Goal: Book appointment/travel/reservation

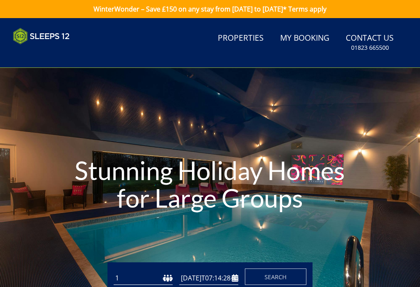
type input "[DATE]"
click at [253, 44] on link "Properties" at bounding box center [241, 38] width 53 height 18
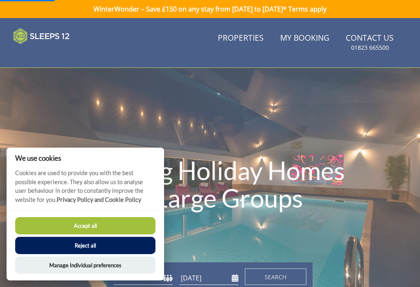
click at [137, 228] on button "Accept all" at bounding box center [85, 225] width 140 height 17
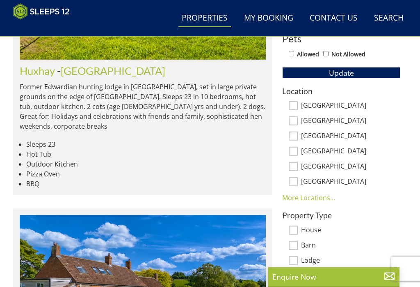
scroll to position [434, 0]
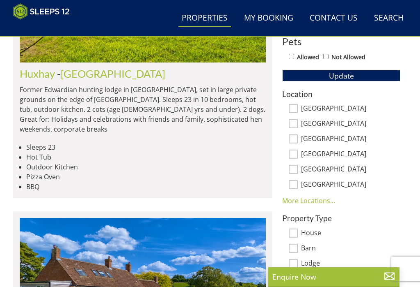
click at [324, 200] on link "More Locations..." at bounding box center [309, 200] width 53 height 9
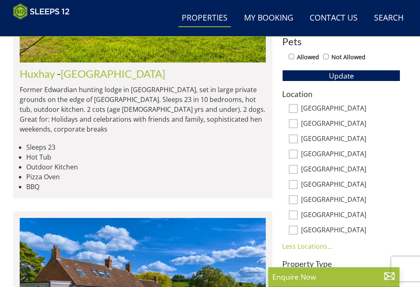
click at [297, 125] on input "[GEOGRAPHIC_DATA]" at bounding box center [293, 123] width 9 height 9
checkbox input "true"
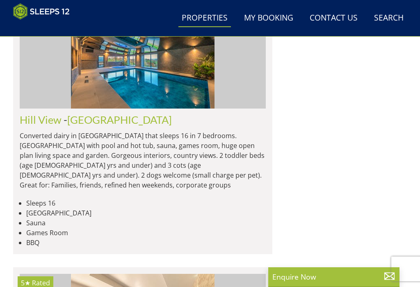
scroll to position [2148, 0]
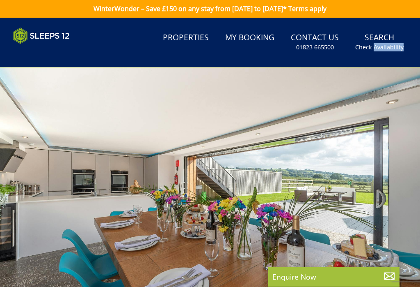
scroll to position [6, 0]
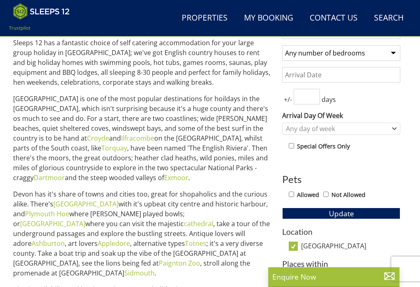
scroll to position [287, 0]
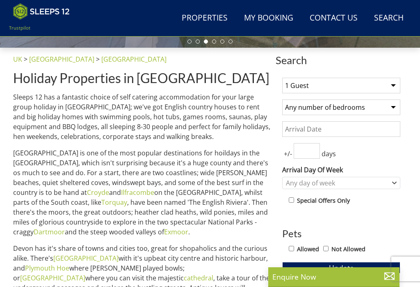
click at [363, 125] on input "Date" at bounding box center [342, 129] width 118 height 16
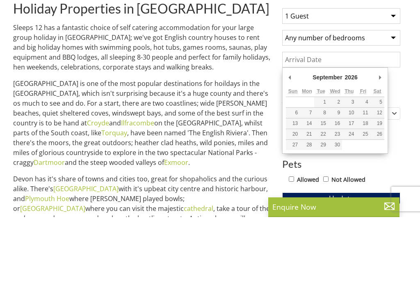
type input "[DATE]"
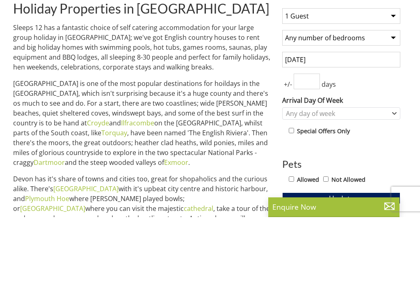
scroll to position [312, 0]
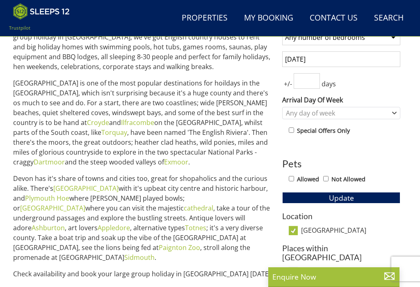
click at [311, 77] on input "number" at bounding box center [307, 81] width 26 height 16
type input "7"
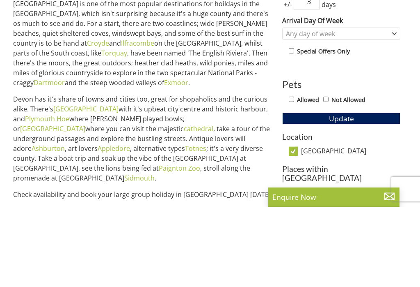
type input "3"
click at [391, 75] on div "1 Guest 2 Guests 3 Guests 4 Guests 5 Guests 6 Guests 7 Guests 8 Guests 9 Guests…" at bounding box center [341, 239] width 131 height 475
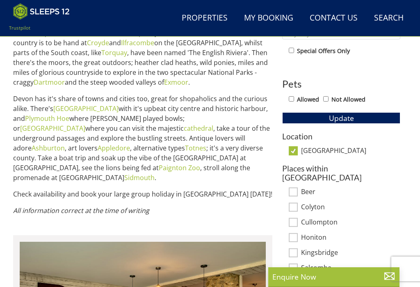
click at [352, 117] on span "Update" at bounding box center [341, 118] width 25 height 10
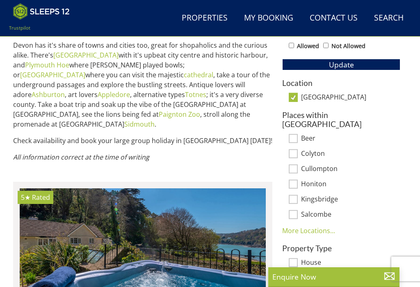
scroll to position [445, 0]
click at [191, 136] on p "Check availability and book your large group holiday in [GEOGRAPHIC_DATA] [DATE…" at bounding box center [143, 141] width 260 height 10
click at [223, 136] on p "Check availability and book your large group holiday in [GEOGRAPHIC_DATA] [DATE…" at bounding box center [143, 141] width 260 height 10
click at [152, 152] on p "All information correct at the time of writing" at bounding box center [143, 157] width 260 height 10
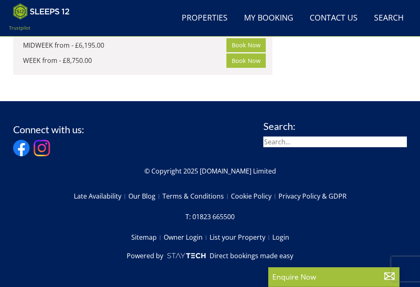
scroll to position [6610, 0]
